Goal: Find specific page/section: Find specific page/section

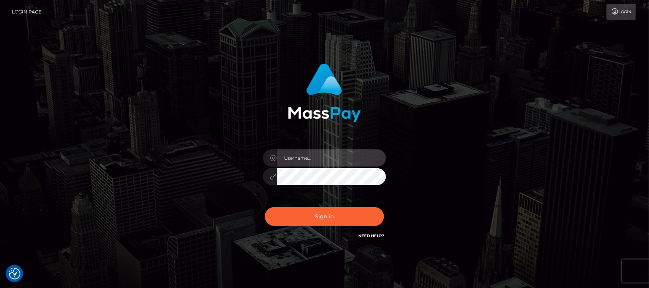
type input "hello.feetfinder"
drag, startPoint x: 0, startPoint y: 0, endPoint x: 328, endPoint y: 158, distance: 363.8
click at [328, 158] on input "hello.feetfinder" at bounding box center [331, 157] width 109 height 17
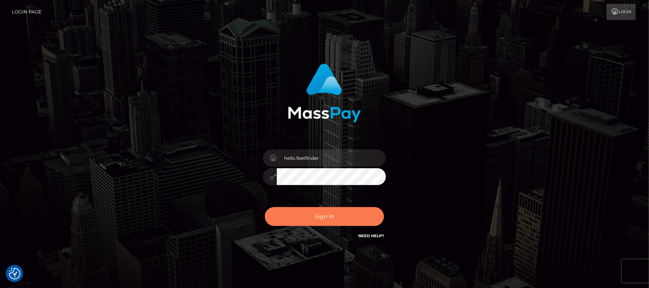
click at [351, 218] on button "Sign in" at bounding box center [324, 216] width 119 height 19
type input "hello.feetfinder"
click at [331, 213] on button "Sign in" at bounding box center [324, 216] width 119 height 19
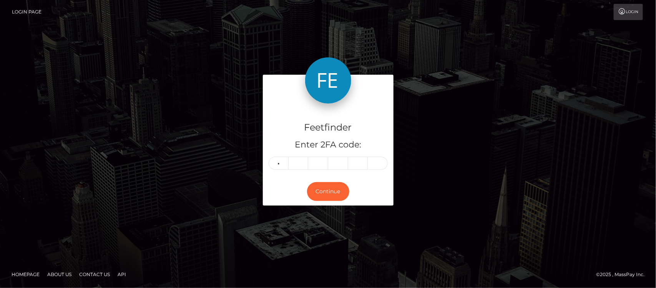
type input "7"
type input "8"
type input "7"
type input "2"
type input "7"
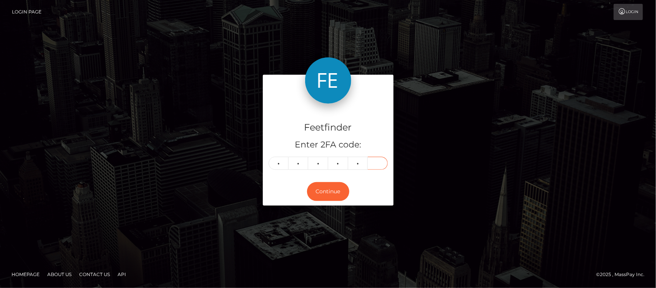
type input "2"
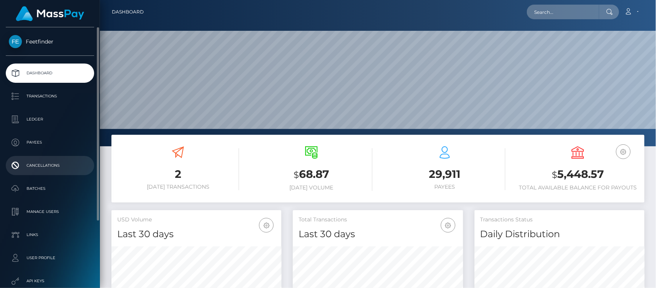
scroll to position [136, 170]
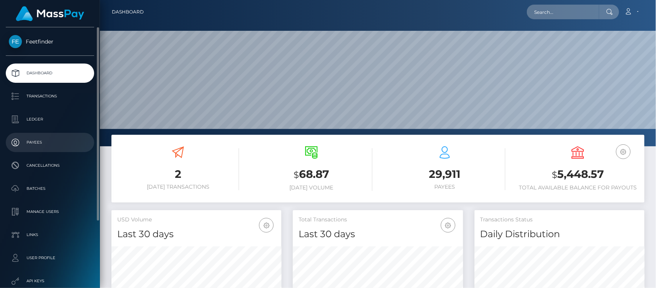
click at [42, 140] on p "Payees" at bounding box center [50, 142] width 82 height 12
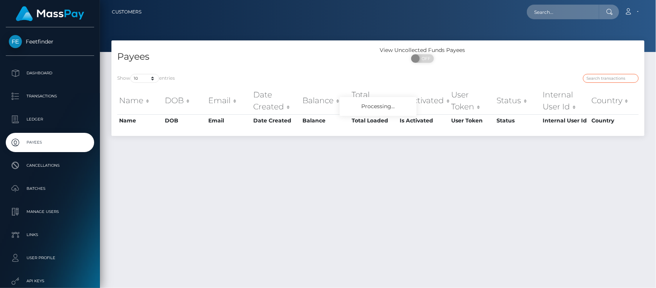
click at [604, 75] on input "search" at bounding box center [611, 78] width 56 height 9
paste input "2a2655dd-9108-11f0-bd85-0694aced620b"
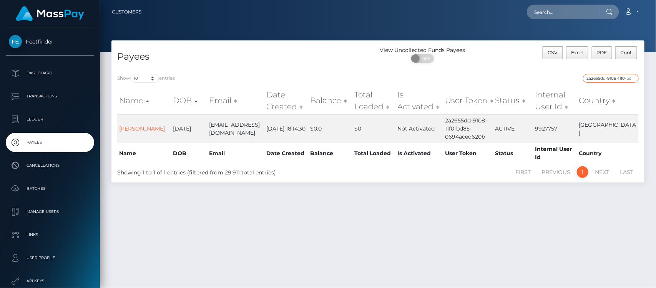
click at [595, 80] on input "2a2655dd-9108-11f0-bd85-0694aced620b" at bounding box center [611, 78] width 56 height 9
paste input "f843629c-79e3-11f0-9703-0266f44cc279"
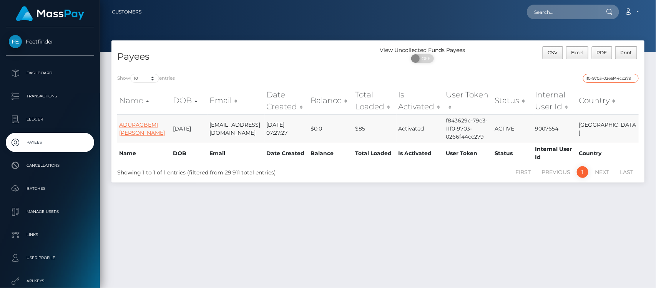
type input "f843629c-79e3-11f0-9703-0266f44cc279"
click at [135, 122] on link "ADURAGBEMI ELIZABETH BABALOLA" at bounding box center [142, 128] width 46 height 15
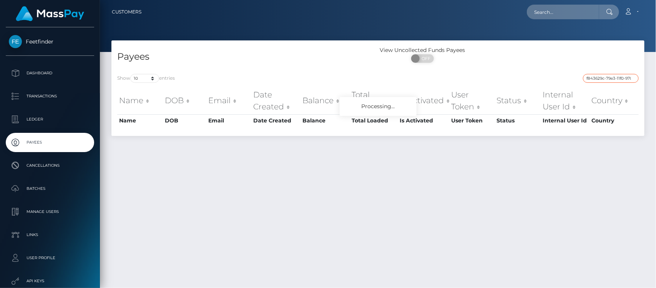
click at [610, 75] on input "f843629c-79e3-11f0-9703-0266f44cc279" at bounding box center [611, 78] width 56 height 9
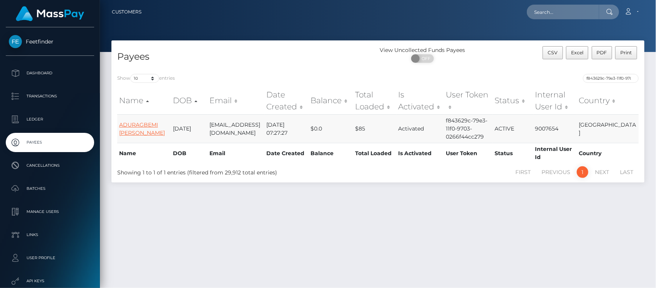
click at [138, 122] on link "ADURAGBEMI ELIZABETH BABALOLA" at bounding box center [142, 128] width 46 height 15
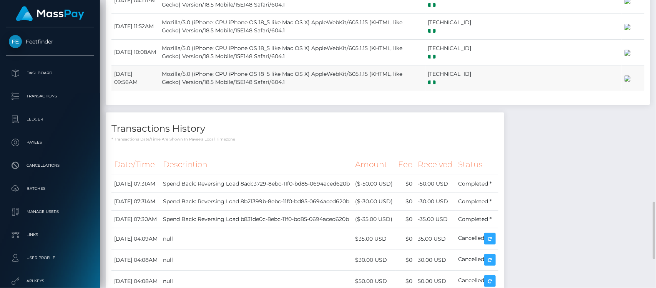
scroll to position [960, 0]
